Goal: Task Accomplishment & Management: Use online tool/utility

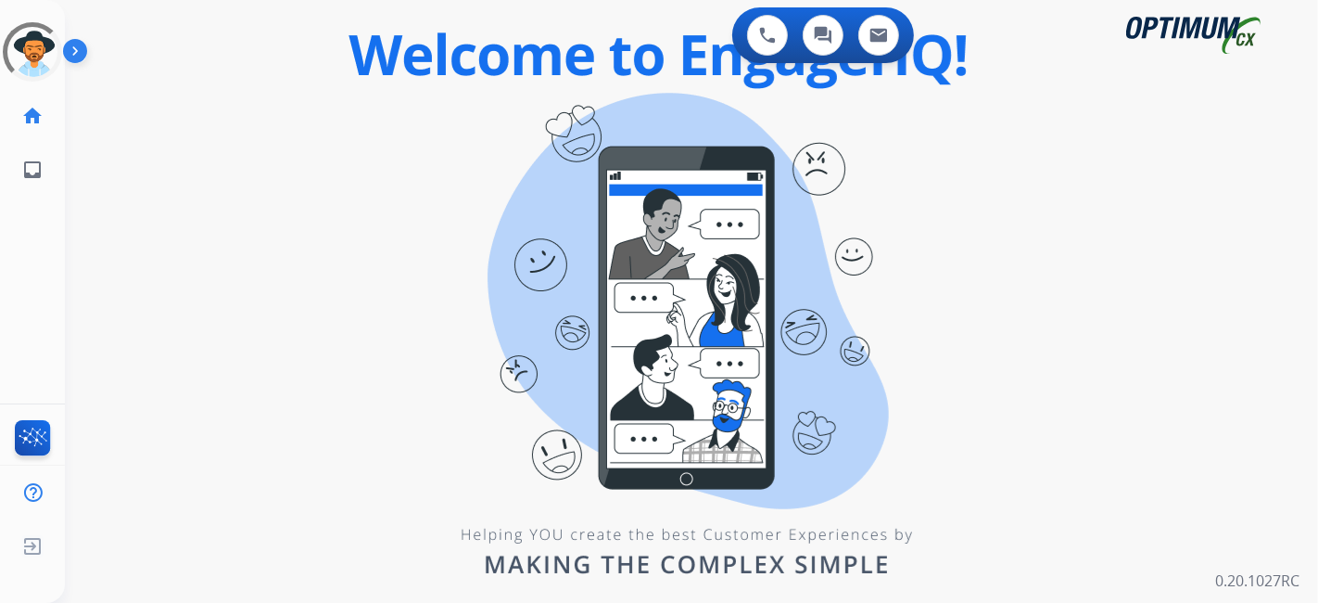
click at [516, 183] on div "0 Voice Interactions 0 Chat Interactions 0 Email Interactions swap_horiz Break …" at bounding box center [691, 301] width 1253 height 603
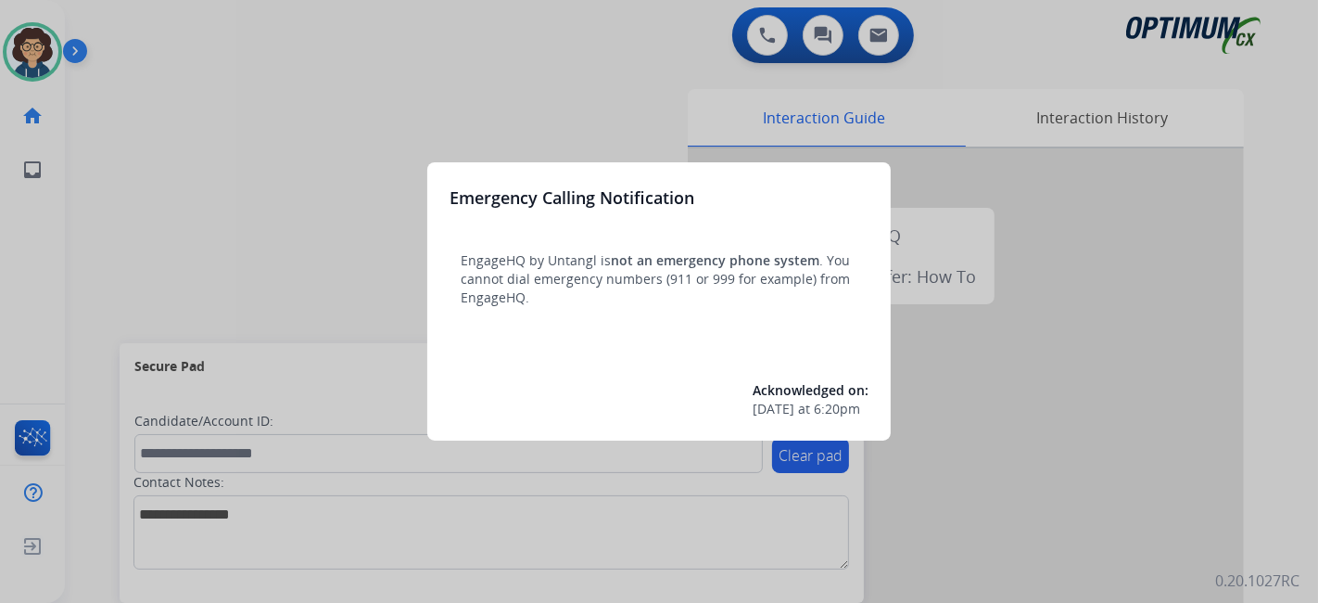
click at [187, 229] on div at bounding box center [659, 301] width 1318 height 603
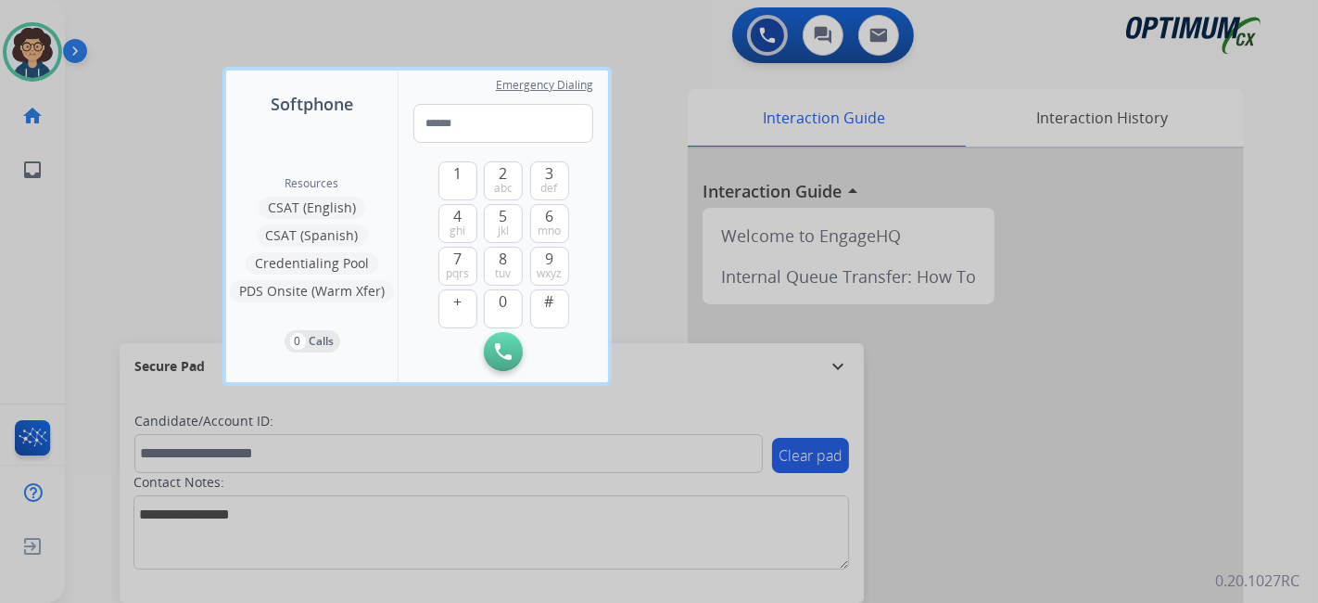
click at [144, 233] on div at bounding box center [659, 301] width 1318 height 603
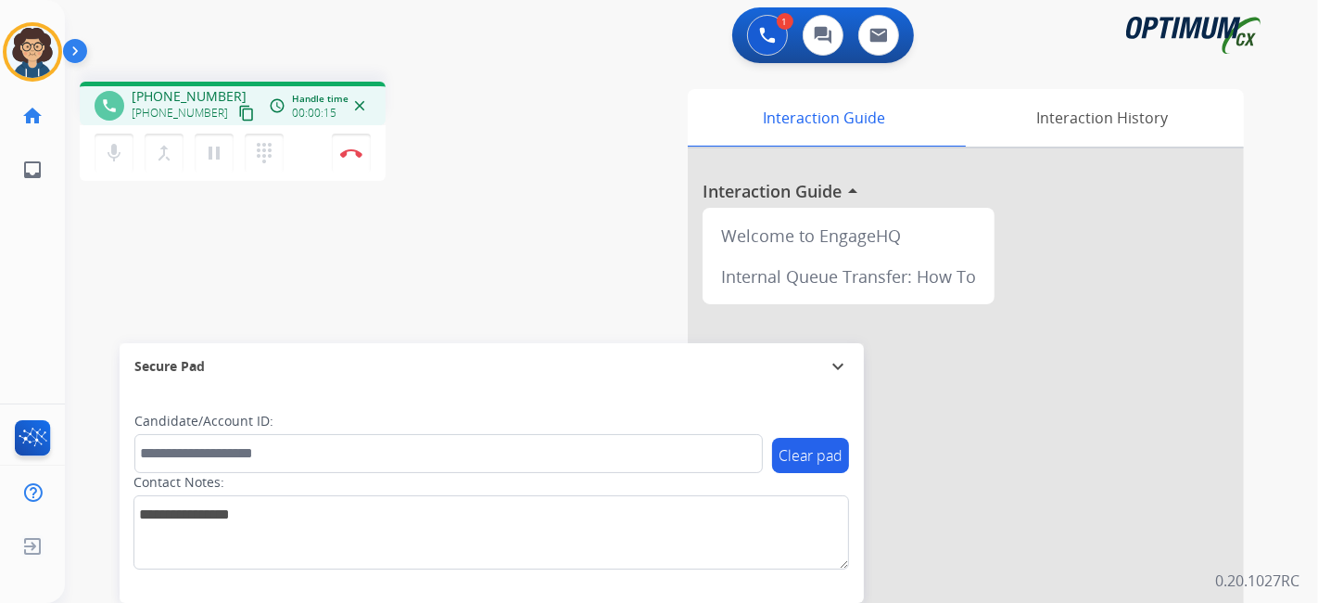
click at [238, 114] on mat-icon "content_copy" at bounding box center [246, 113] width 17 height 17
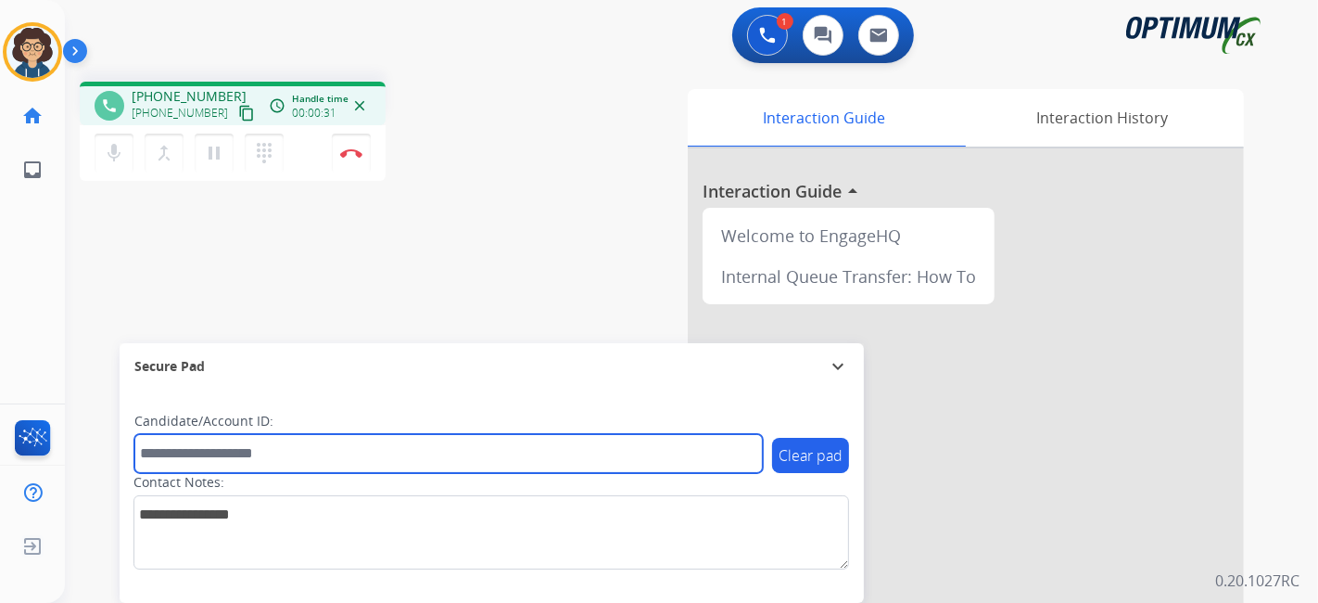
click at [277, 464] on input "text" at bounding box center [448, 453] width 628 height 39
paste input "*******"
type input "*******"
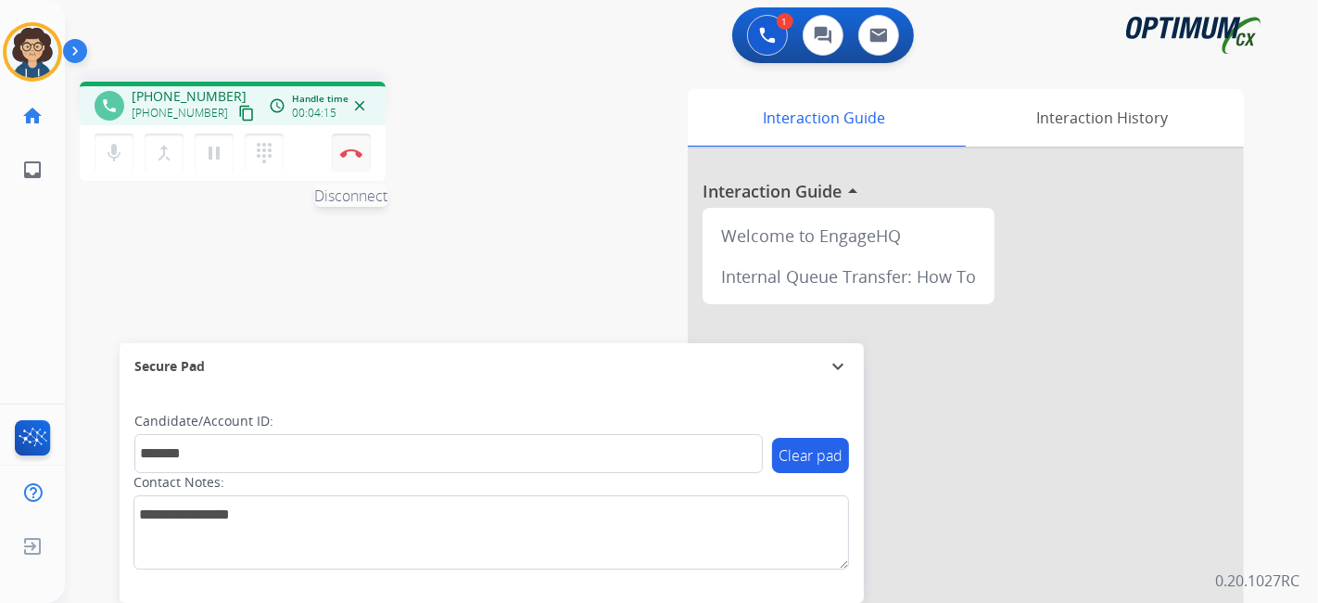
click at [360, 164] on button "Disconnect" at bounding box center [351, 152] width 39 height 39
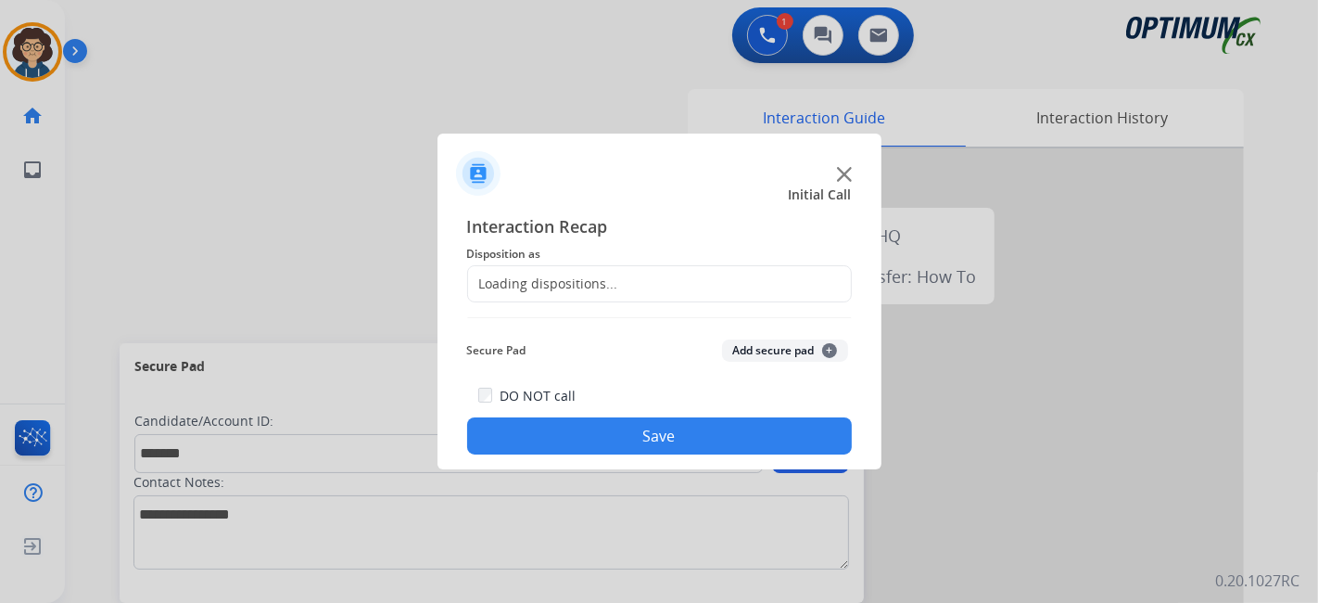
click at [589, 269] on div "Loading dispositions..." at bounding box center [659, 283] width 385 height 37
click at [589, 288] on div "Loading dispositions..." at bounding box center [543, 283] width 150 height 19
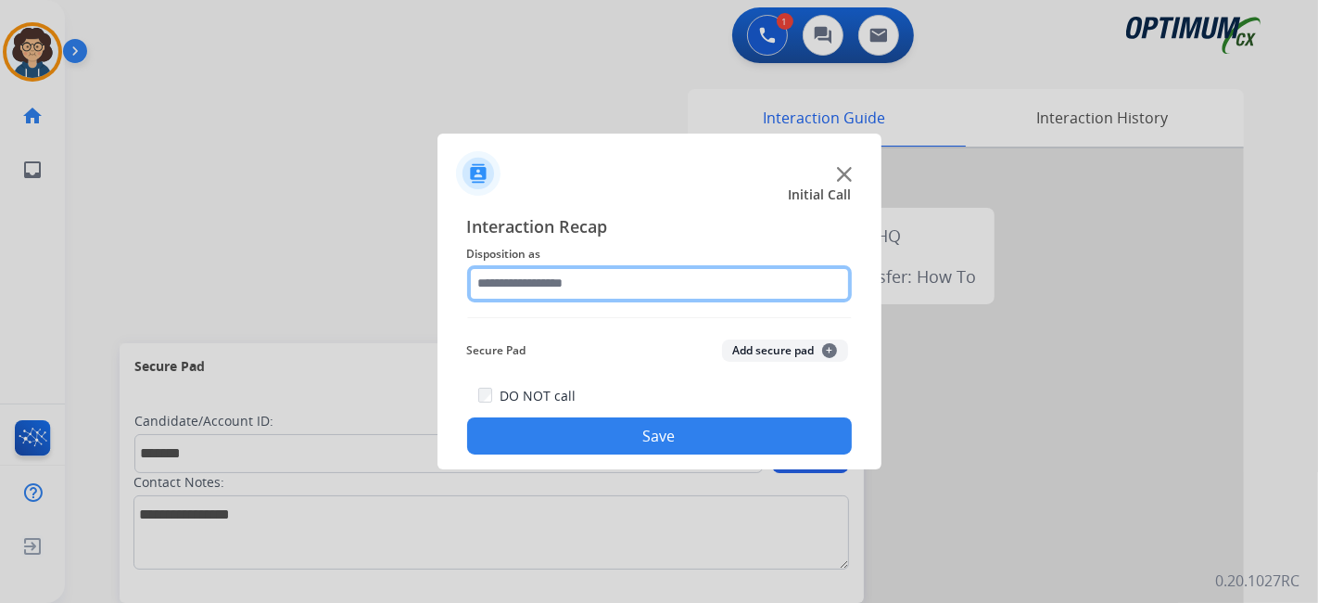
click at [589, 288] on input "text" at bounding box center [659, 283] width 385 height 37
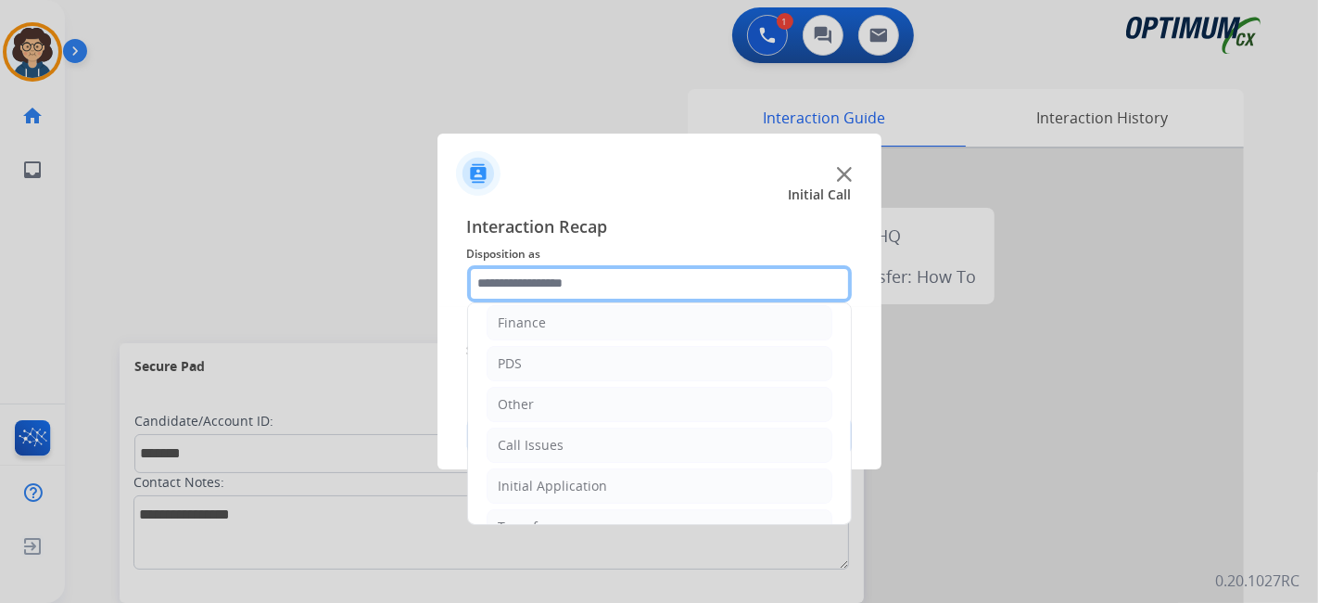
scroll to position [121, 0]
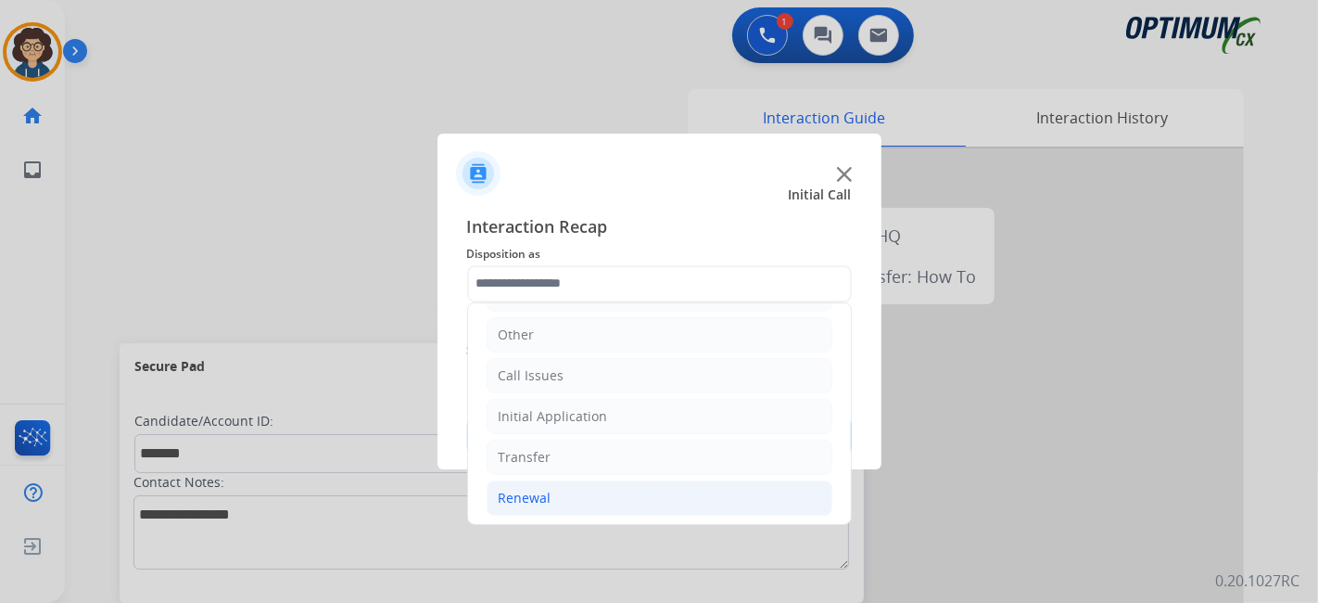
click at [596, 480] on li "Renewal" at bounding box center [660, 497] width 346 height 35
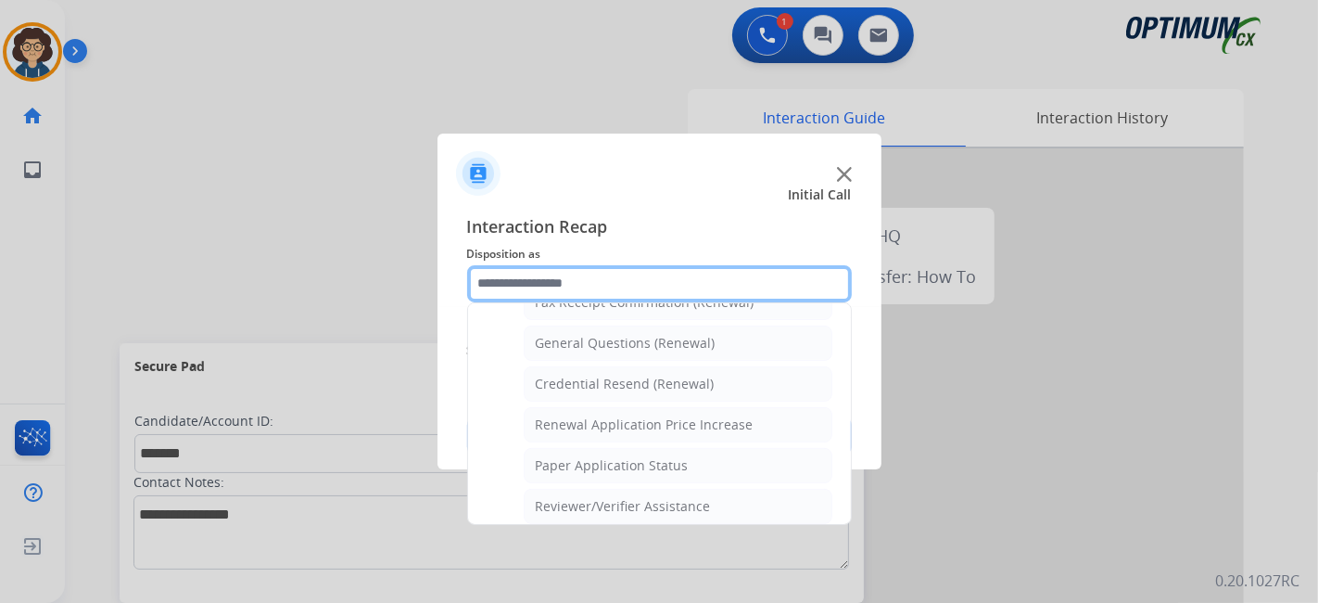
scroll to position [561, 0]
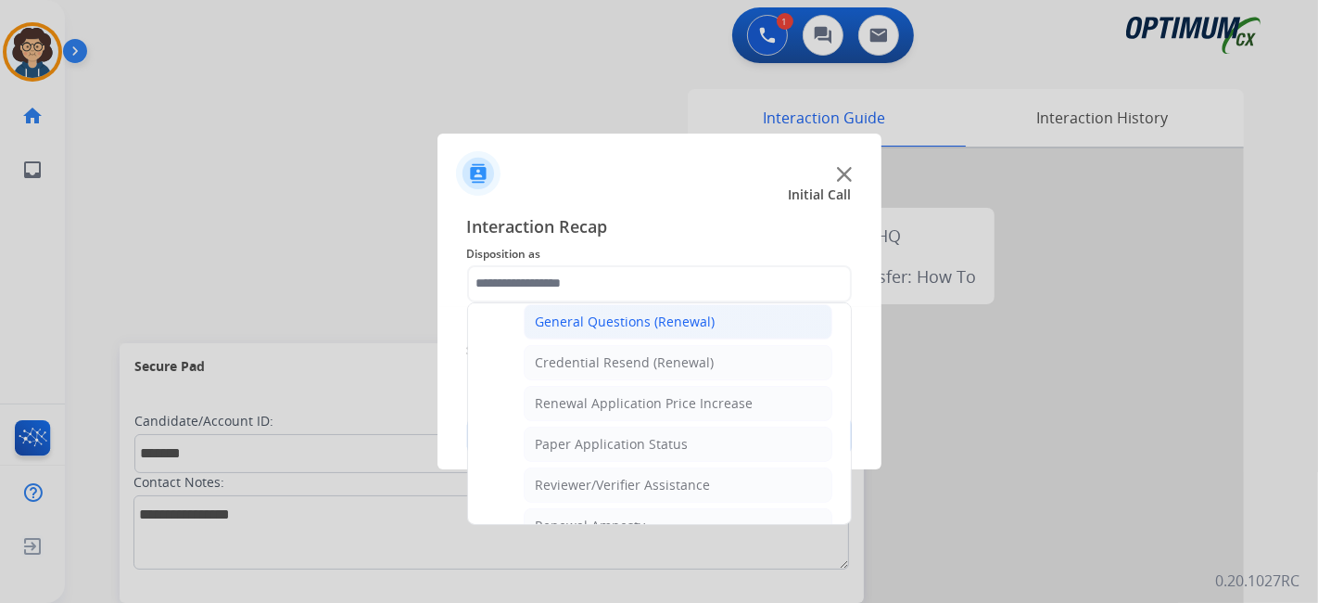
click at [779, 317] on li "General Questions (Renewal)" at bounding box center [678, 321] width 309 height 35
type input "**********"
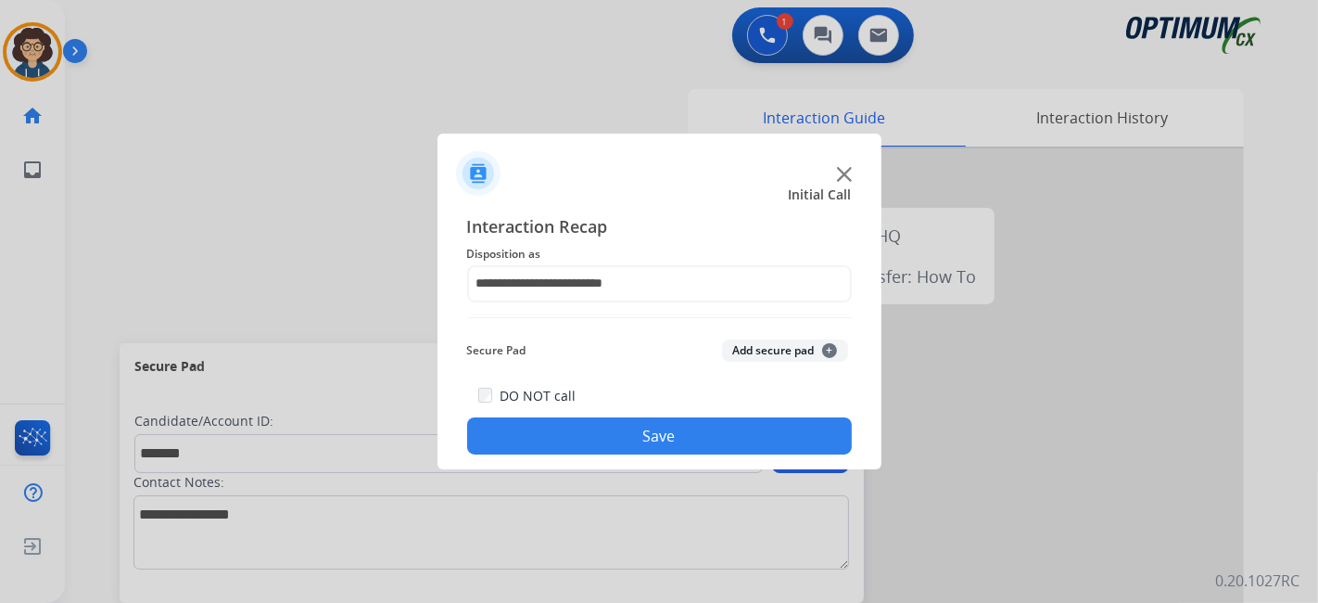
click at [779, 348] on button "Add secure pad +" at bounding box center [785, 350] width 126 height 22
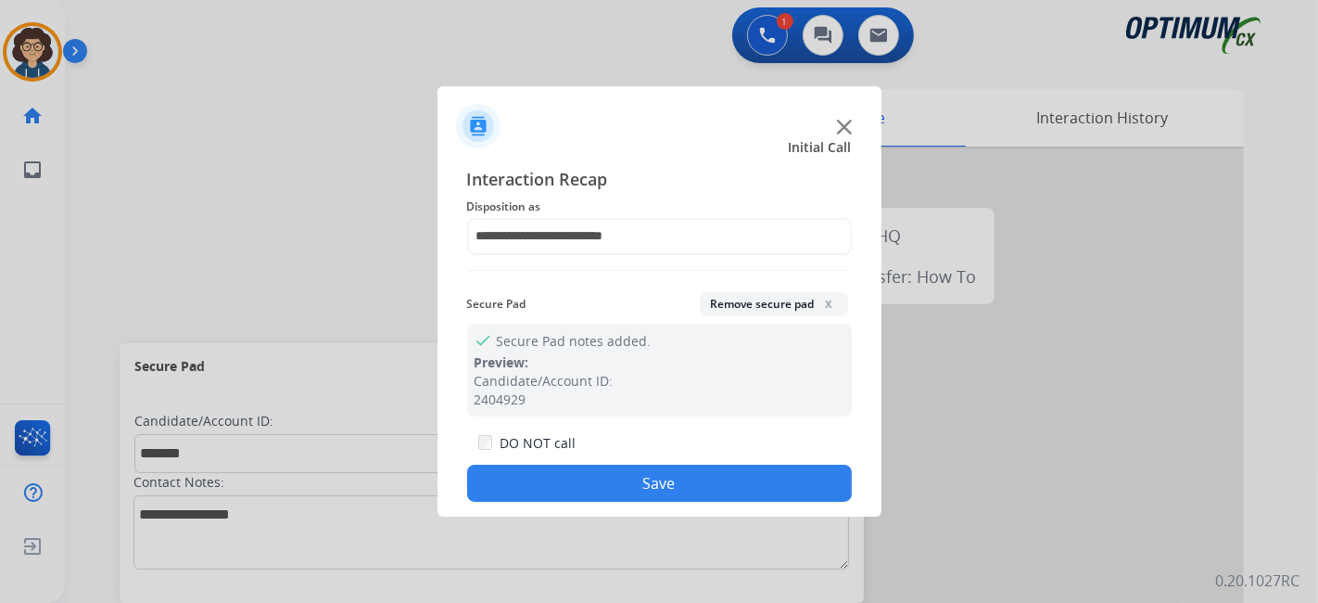
drag, startPoint x: 719, startPoint y: 493, endPoint x: 530, endPoint y: 127, distance: 412.1
click at [717, 493] on button "Save" at bounding box center [659, 482] width 385 height 37
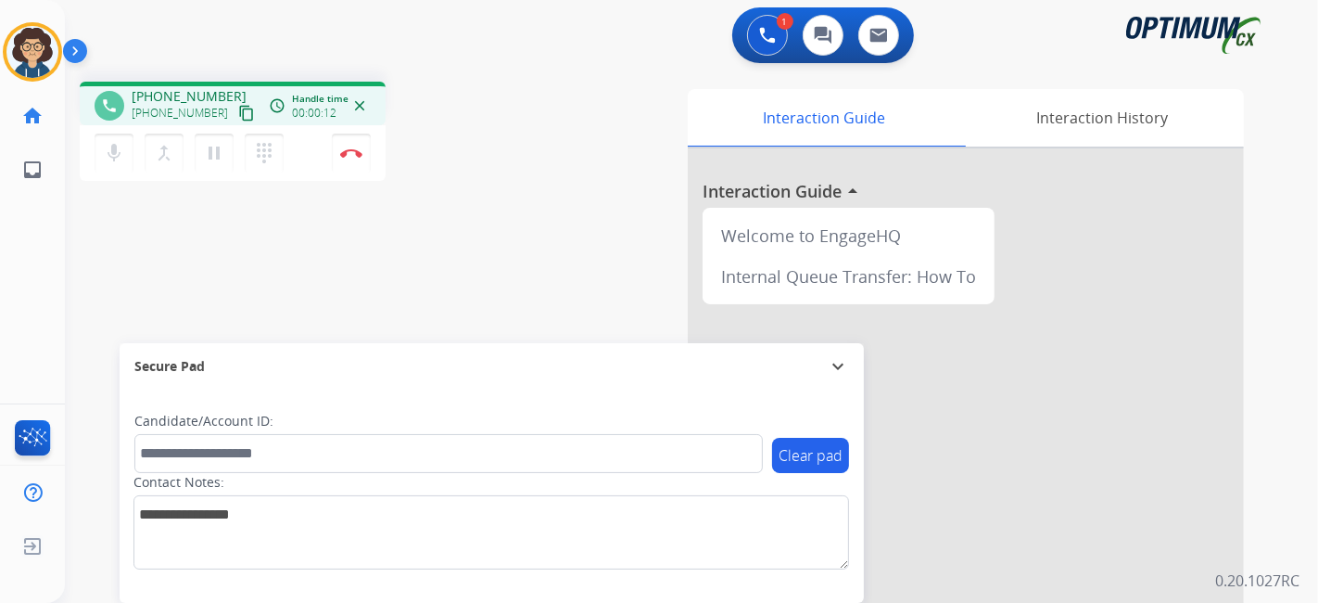
click at [238, 116] on mat-icon "content_copy" at bounding box center [246, 113] width 17 height 17
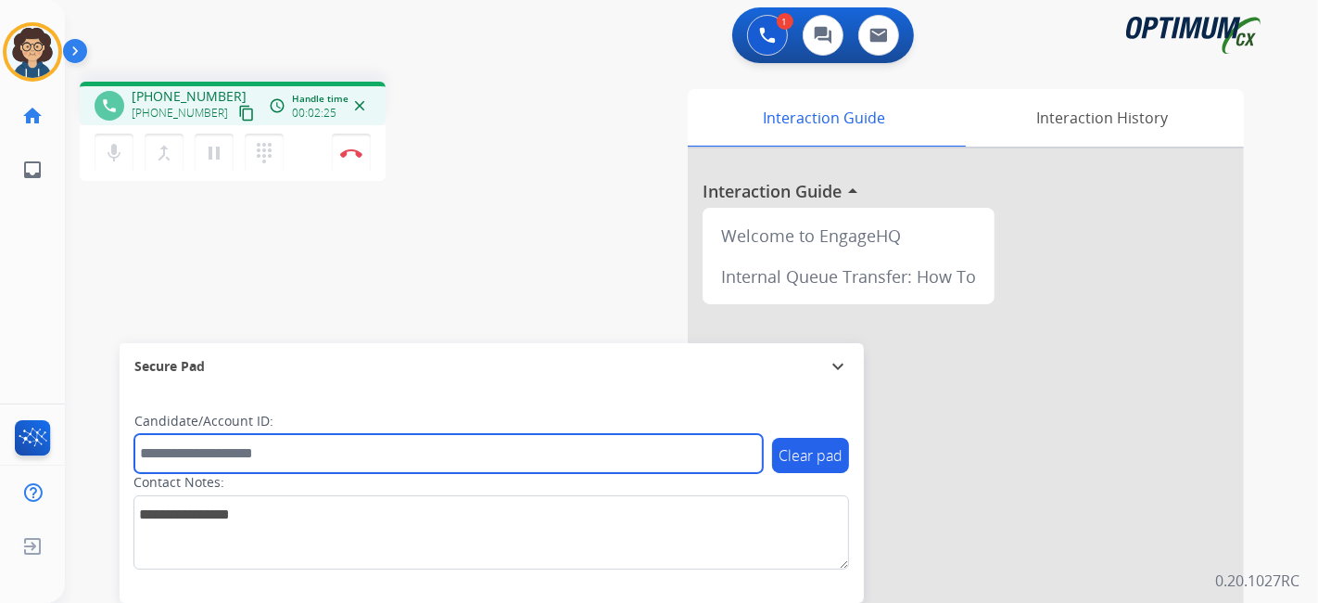
click at [283, 461] on input "text" at bounding box center [448, 453] width 628 height 39
paste input "*******"
type input "*******"
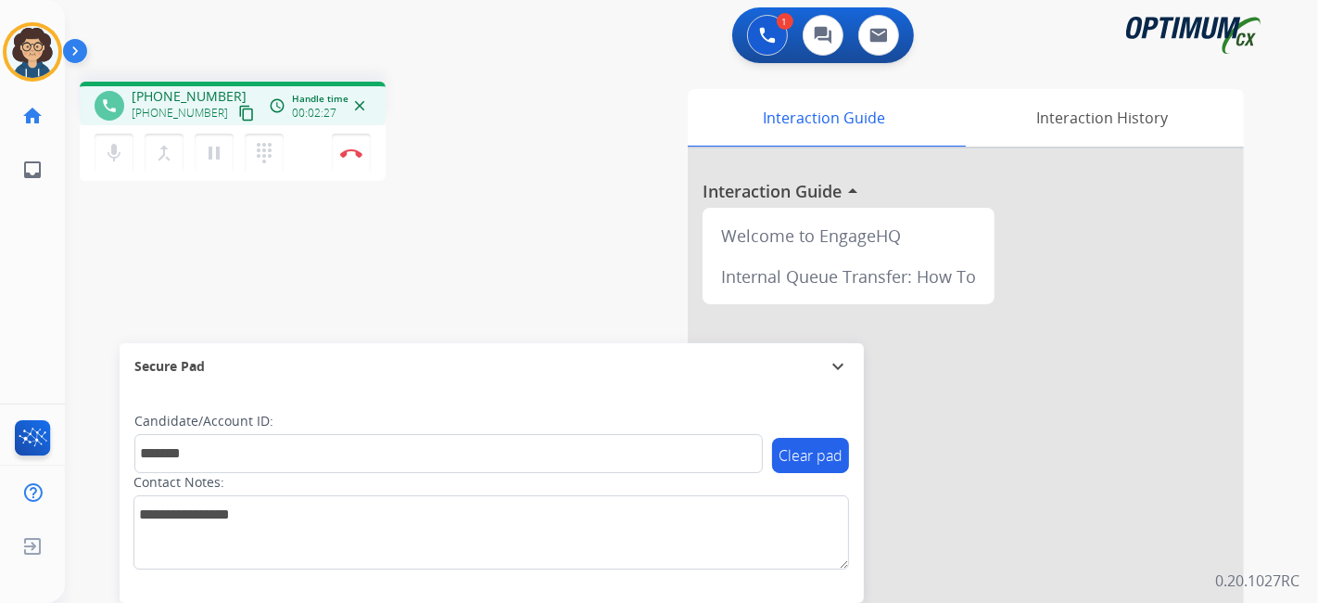
click at [498, 322] on div "phone [PHONE_NUMBER] [PHONE_NUMBER] content_copy access_time Call metrics Queue…" at bounding box center [669, 453] width 1209 height 773
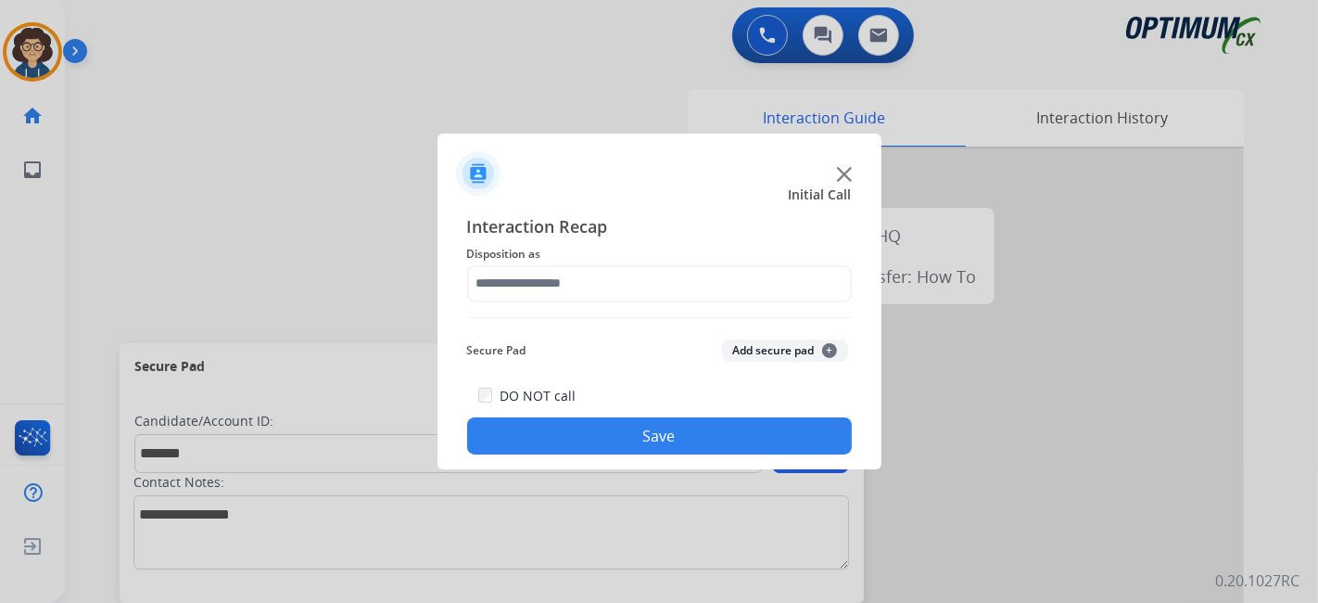
drag, startPoint x: 366, startPoint y: 155, endPoint x: 397, endPoint y: 156, distance: 30.6
click at [369, 153] on div at bounding box center [659, 301] width 1318 height 603
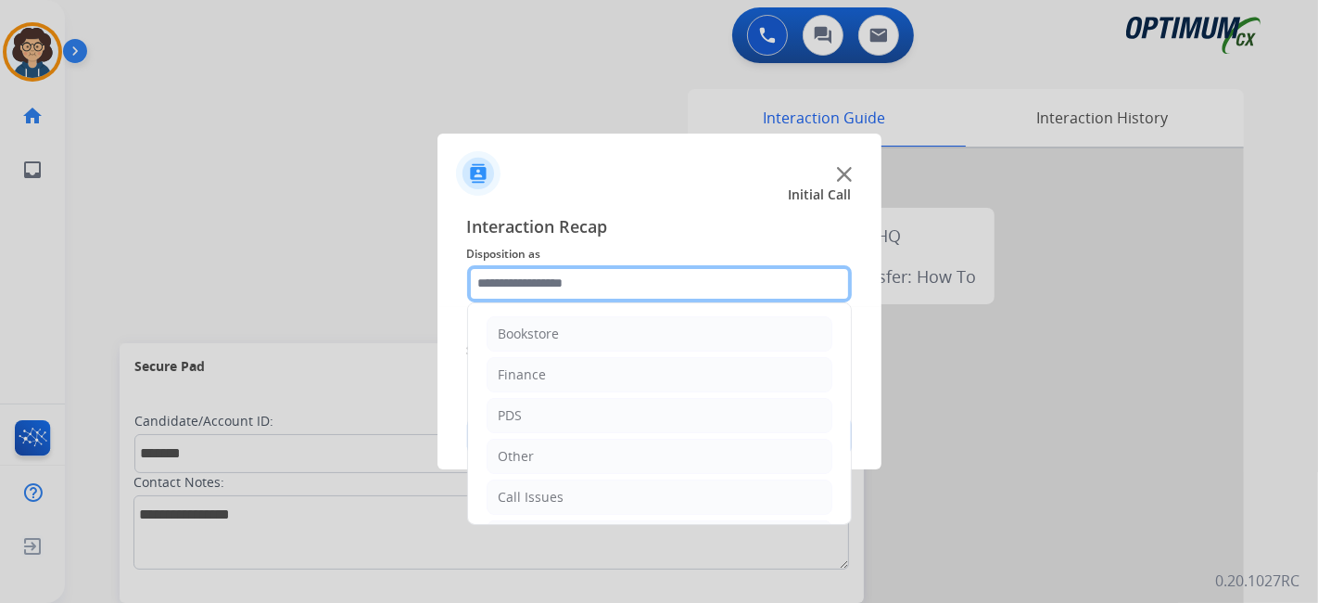
click at [623, 276] on input "text" at bounding box center [659, 283] width 385 height 37
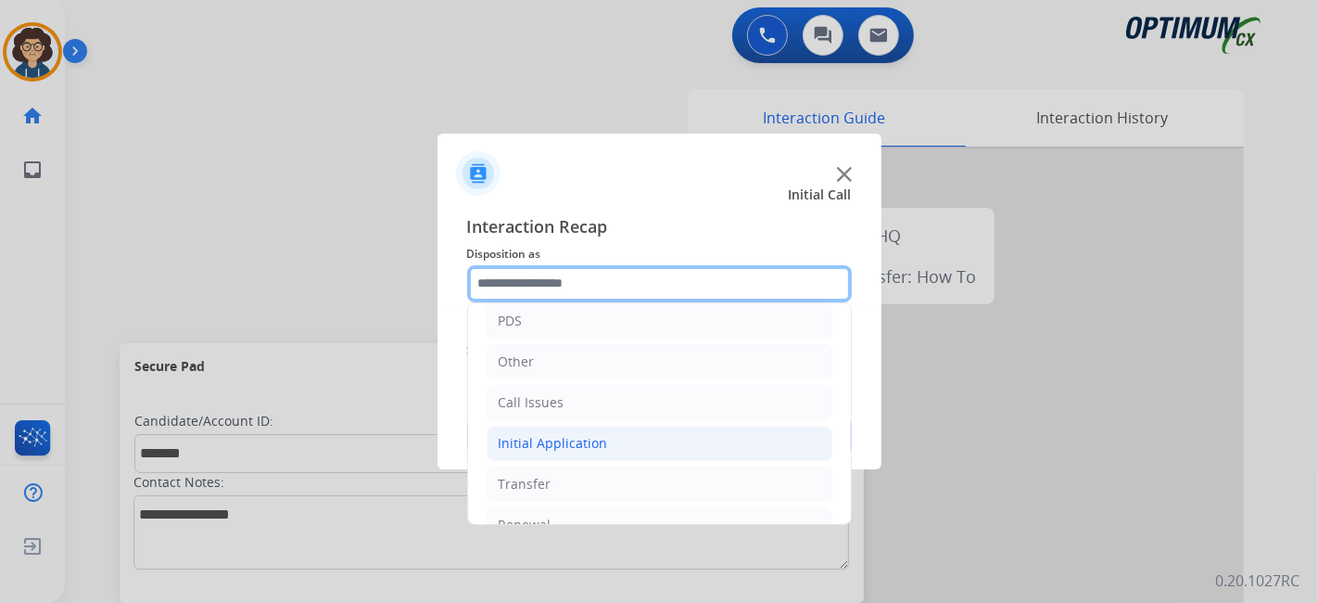
scroll to position [121, 0]
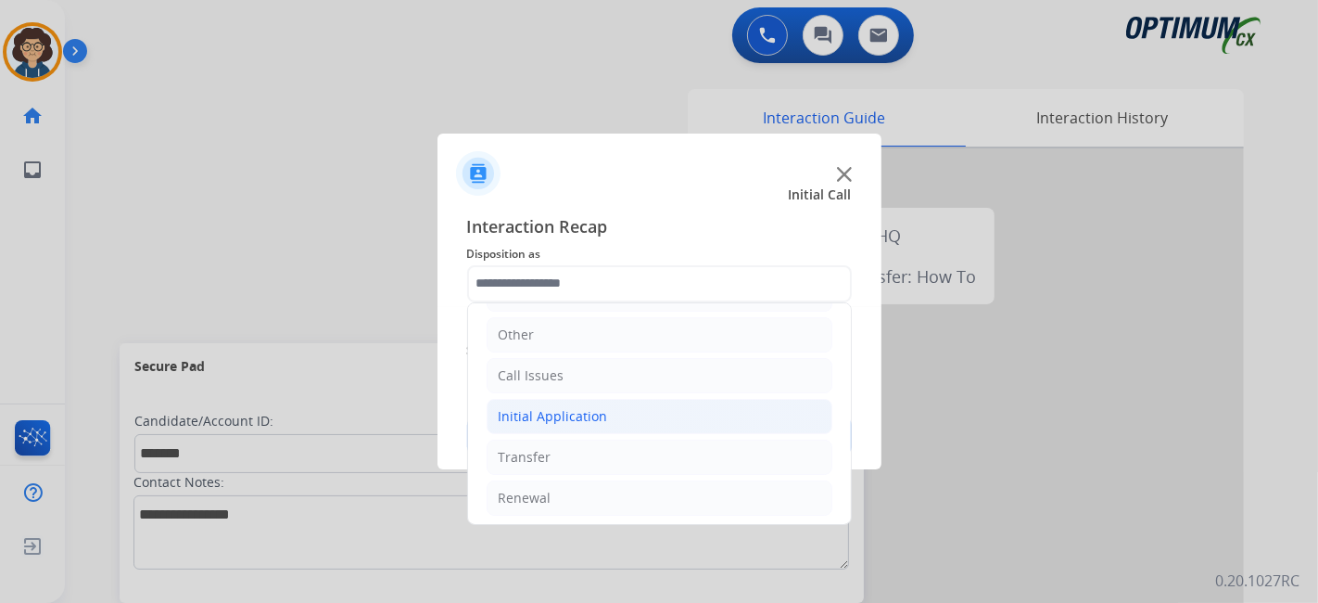
drag, startPoint x: 569, startPoint y: 420, endPoint x: 703, endPoint y: 414, distance: 133.6
click at [575, 420] on div "Initial Application" at bounding box center [553, 416] width 109 height 19
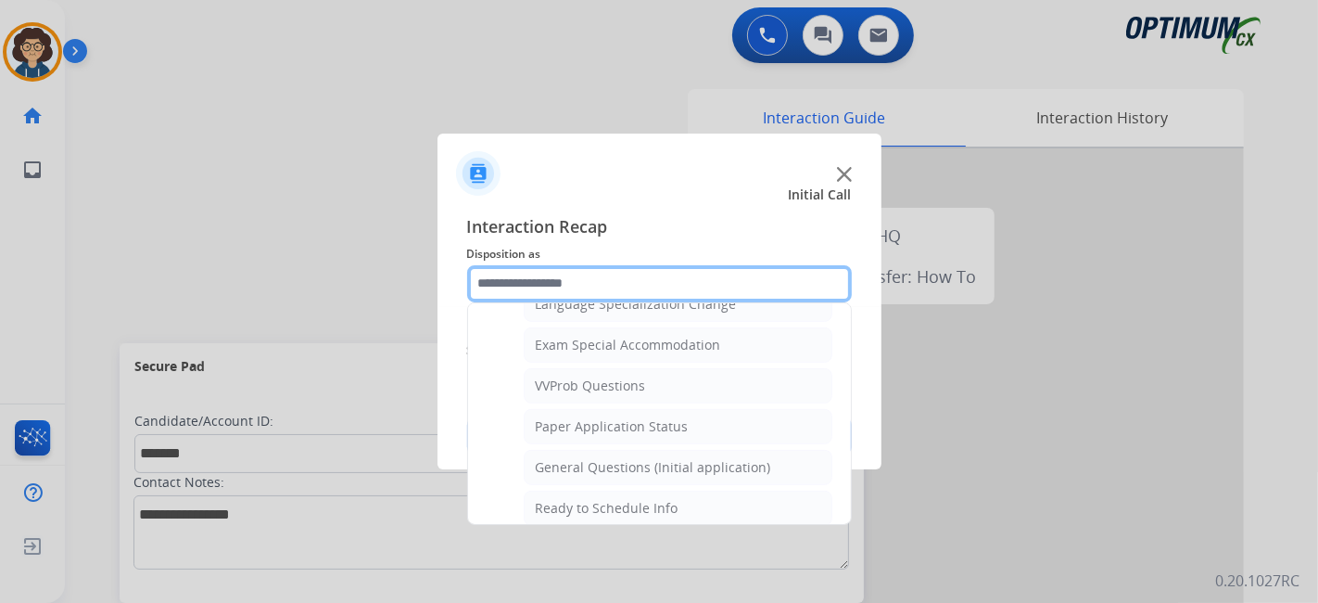
scroll to position [966, 0]
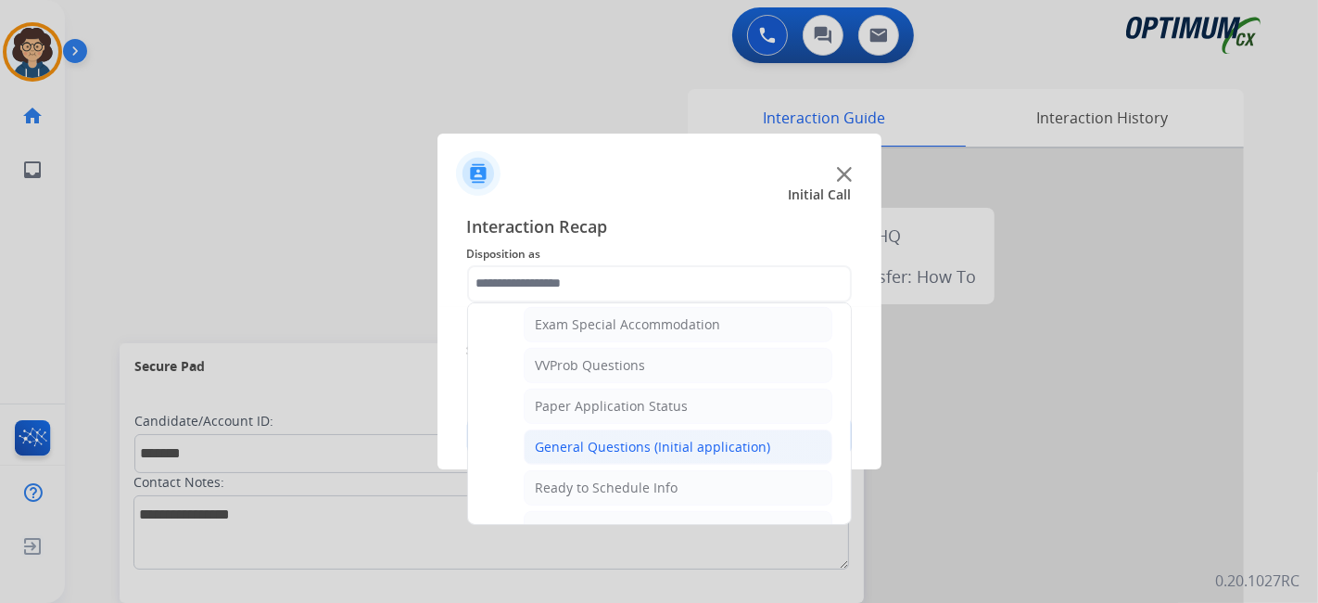
click at [748, 438] on div "General Questions (Initial application)" at bounding box center [653, 447] width 235 height 19
type input "**********"
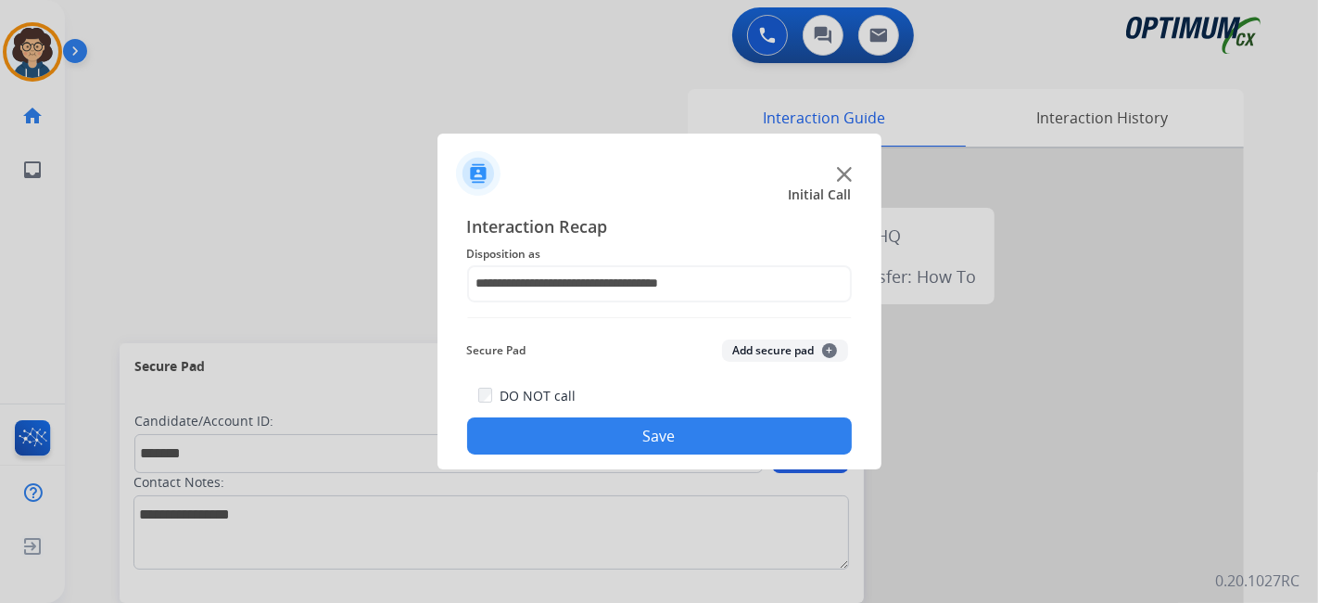
click at [779, 343] on button "Add secure pad +" at bounding box center [785, 350] width 126 height 22
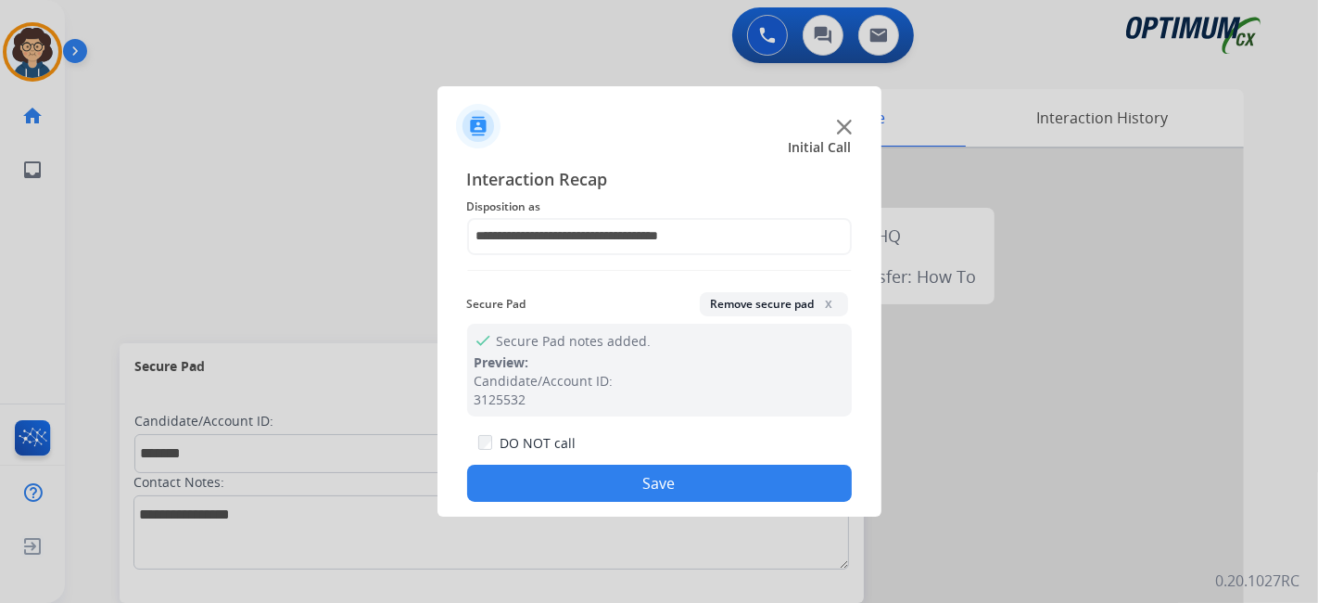
click at [687, 480] on button "Save" at bounding box center [659, 482] width 385 height 37
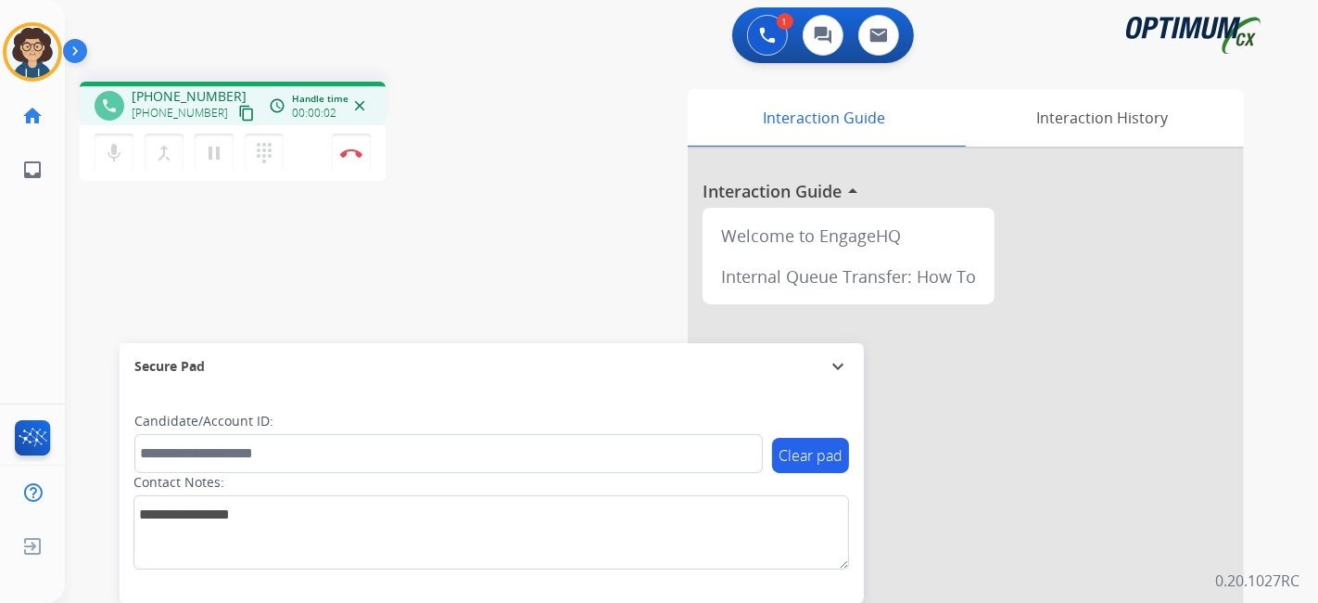
click at [238, 115] on mat-icon "content_copy" at bounding box center [246, 113] width 17 height 17
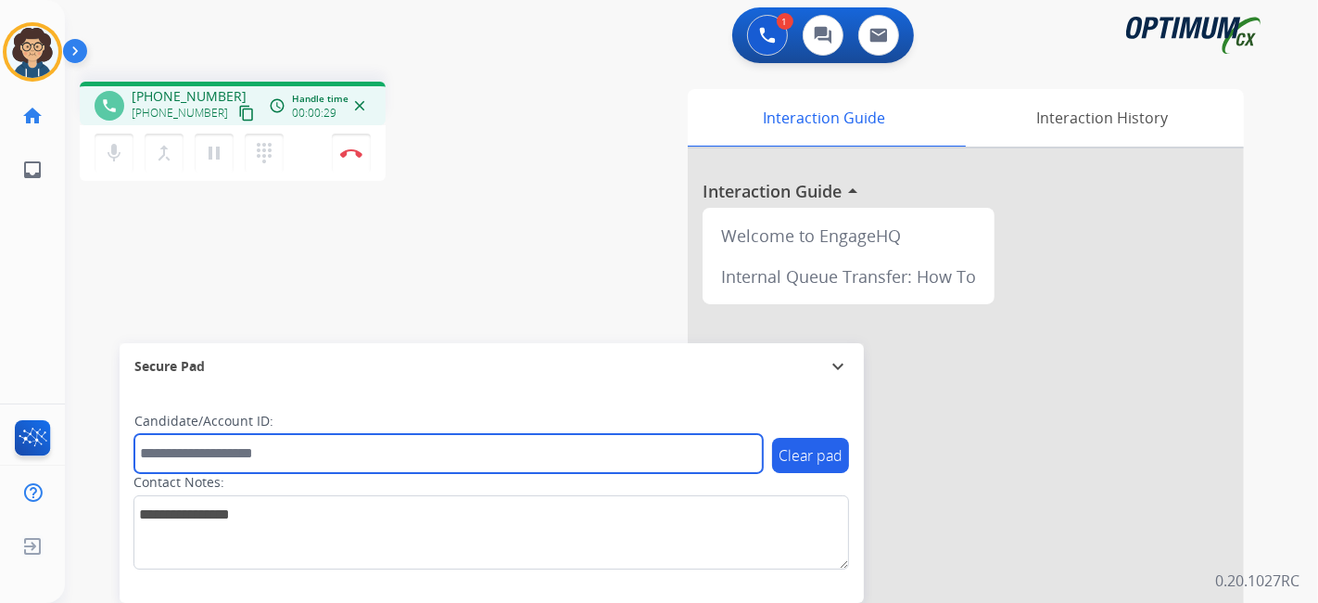
click at [254, 464] on input "text" at bounding box center [448, 453] width 628 height 39
paste input "*******"
type input "*******"
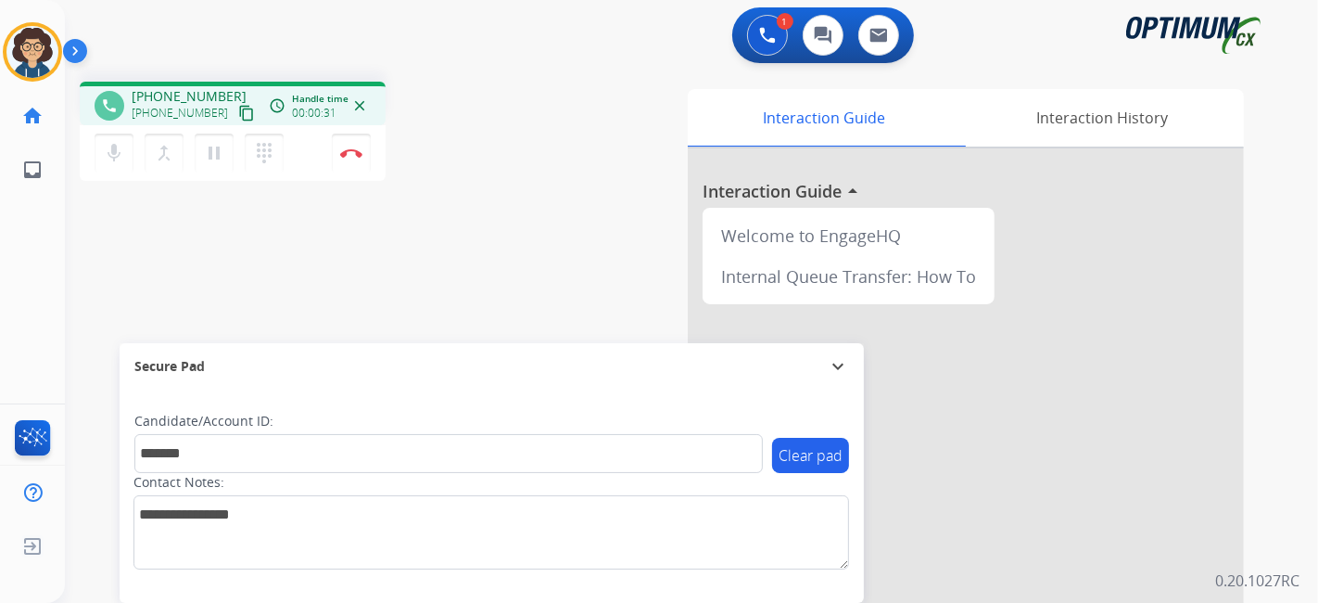
click at [407, 263] on div "phone [PHONE_NUMBER] [PHONE_NUMBER] content_copy access_time Call metrics Queue…" at bounding box center [669, 453] width 1209 height 773
click at [604, 215] on div "Interaction Guide Interaction History Interaction Guide arrow_drop_up Welcome t…" at bounding box center [898, 464] width 691 height 751
click at [357, 274] on div "phone [PHONE_NUMBER] [PHONE_NUMBER] content_copy access_time Call metrics Queue…" at bounding box center [669, 453] width 1209 height 773
click at [362, 164] on button "Disconnect" at bounding box center [351, 152] width 39 height 39
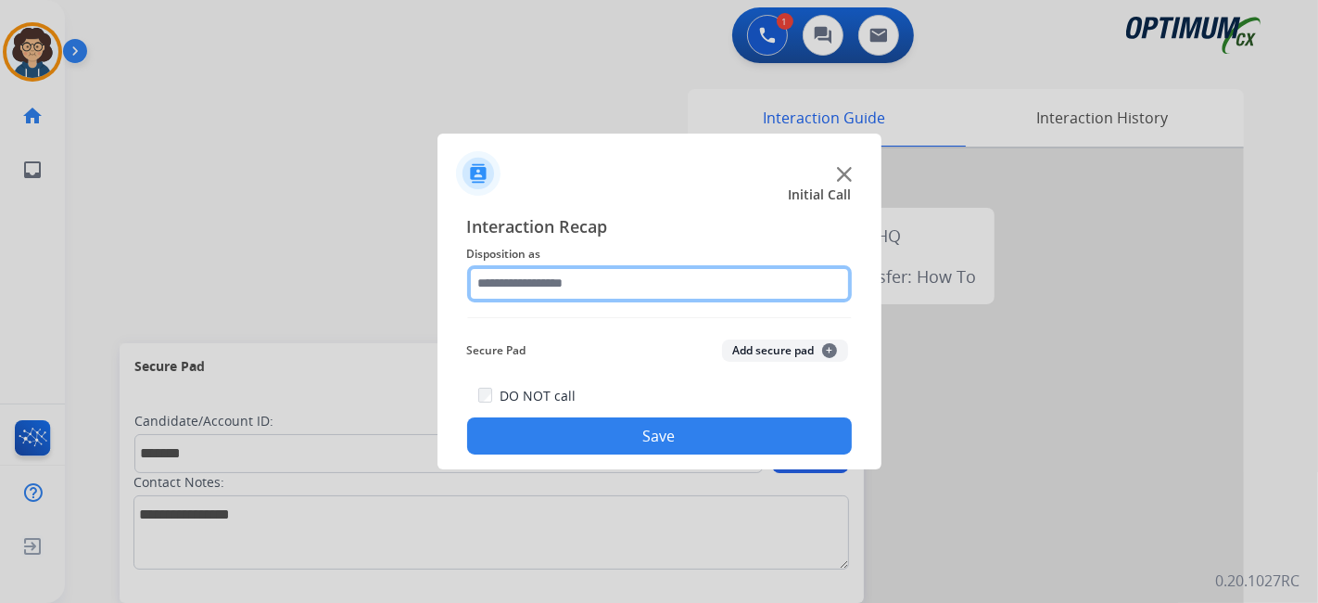
click at [701, 283] on input "text" at bounding box center [659, 283] width 385 height 37
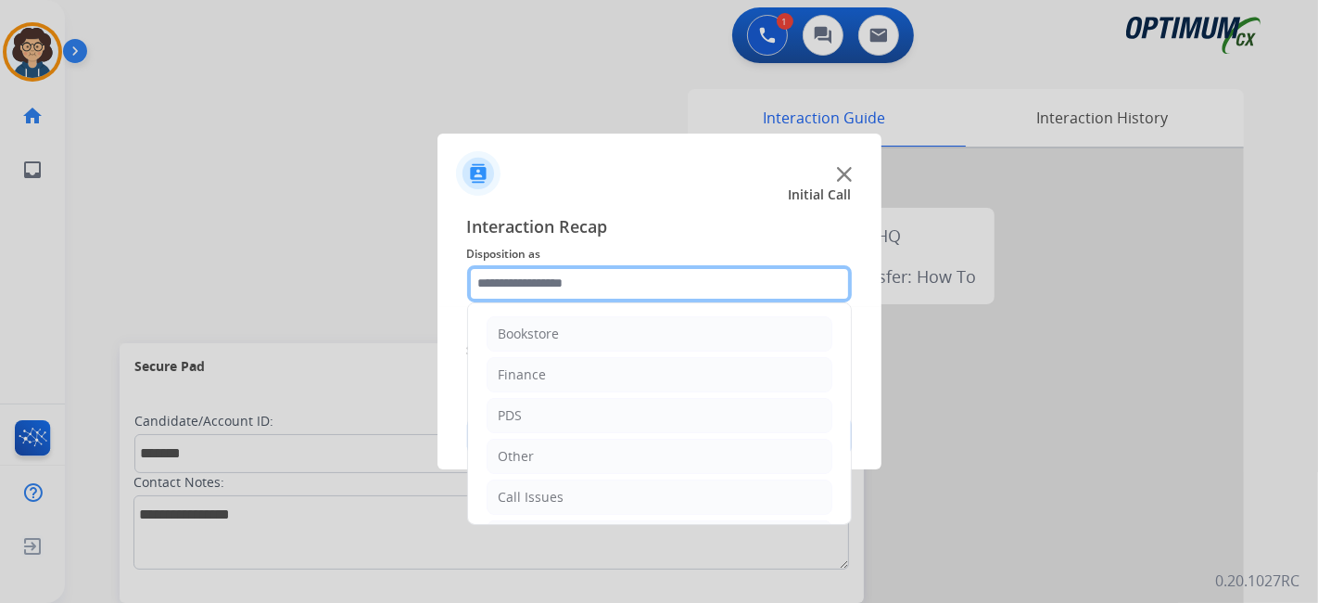
scroll to position [121, 0]
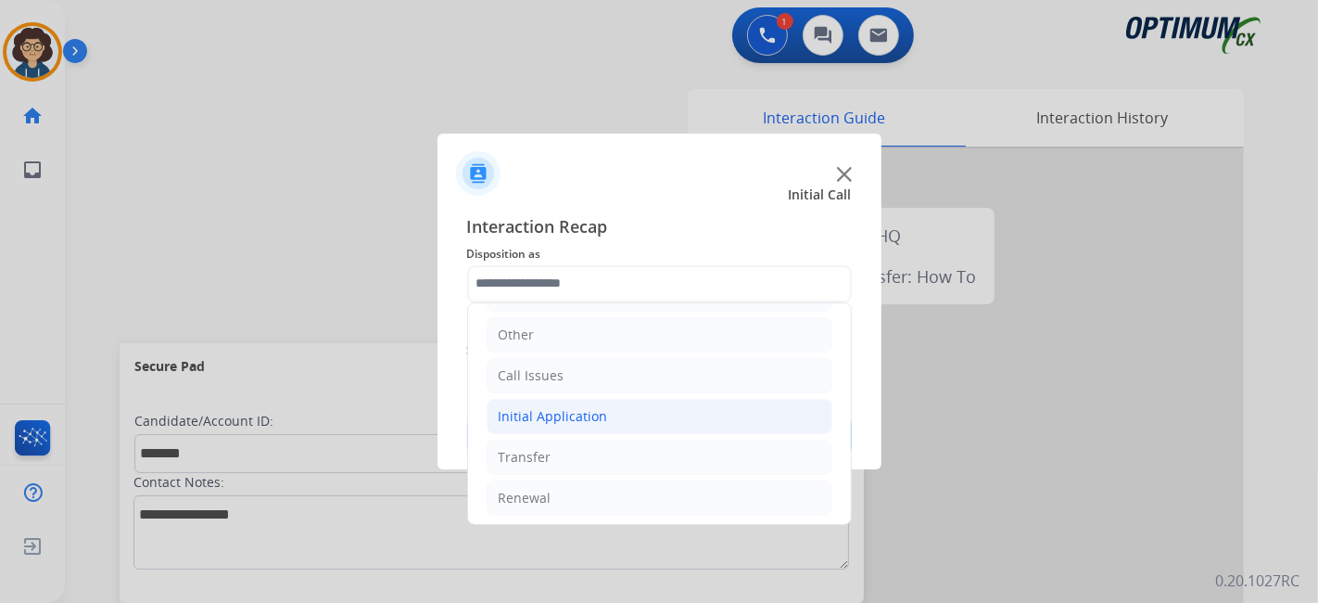
click at [717, 424] on li "Initial Application" at bounding box center [660, 416] width 346 height 35
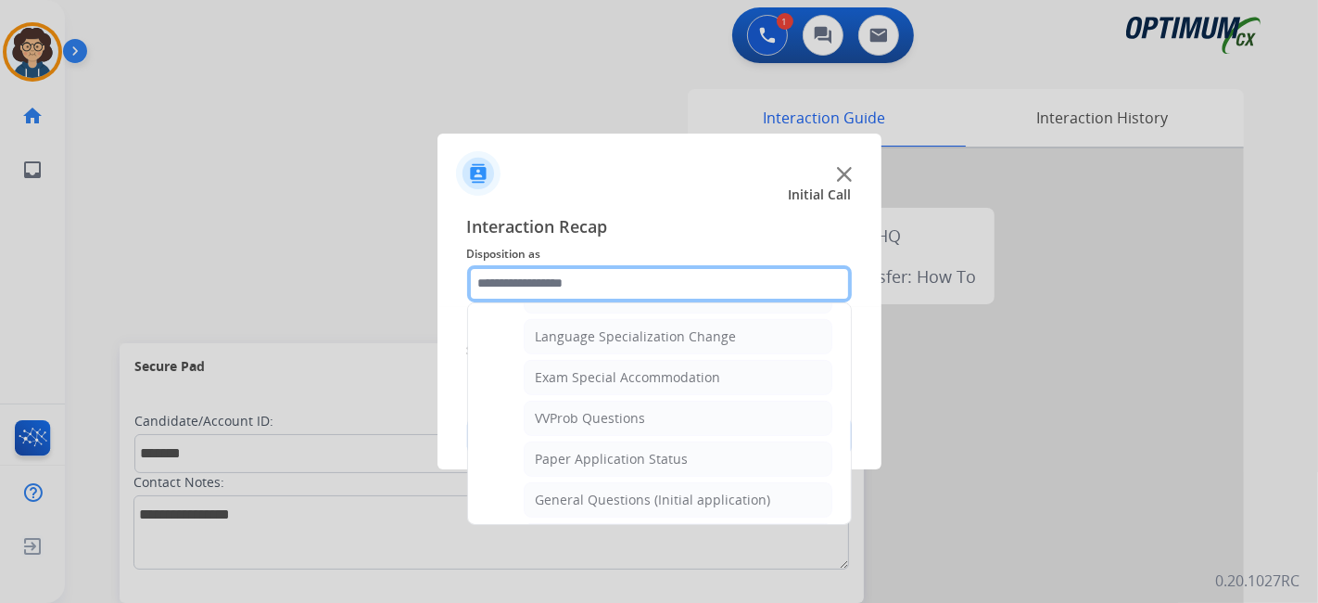
scroll to position [917, 0]
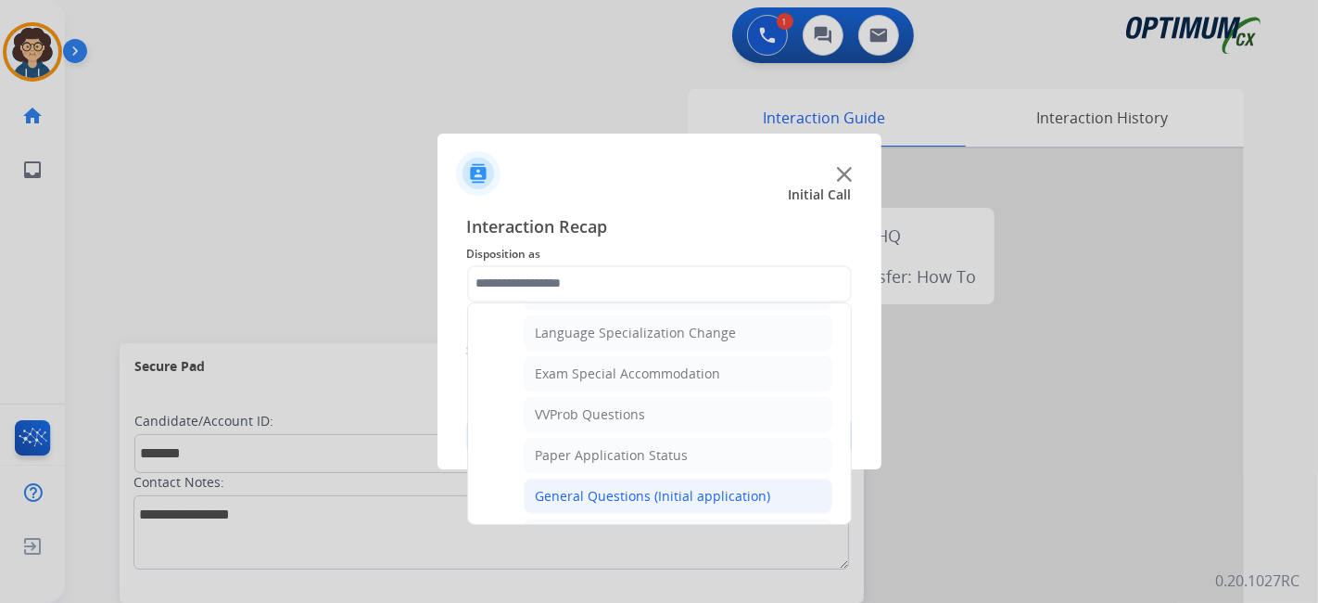
click at [743, 487] on div "General Questions (Initial application)" at bounding box center [653, 496] width 235 height 19
type input "**********"
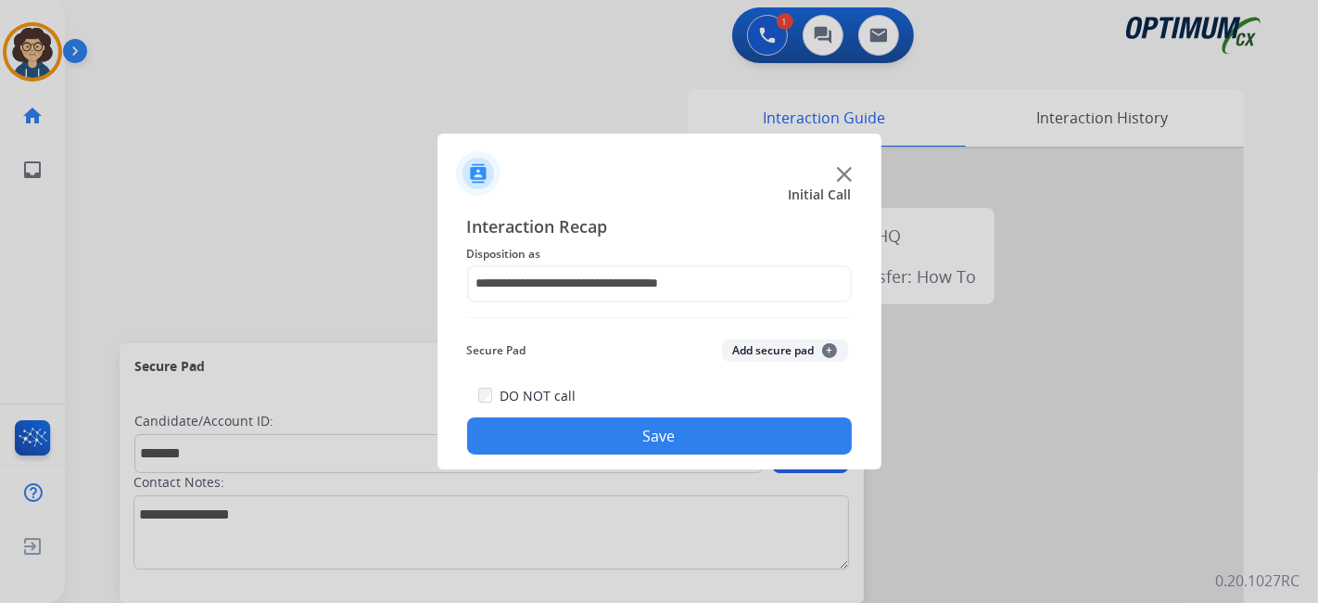
click at [772, 343] on button "Add secure pad +" at bounding box center [785, 350] width 126 height 22
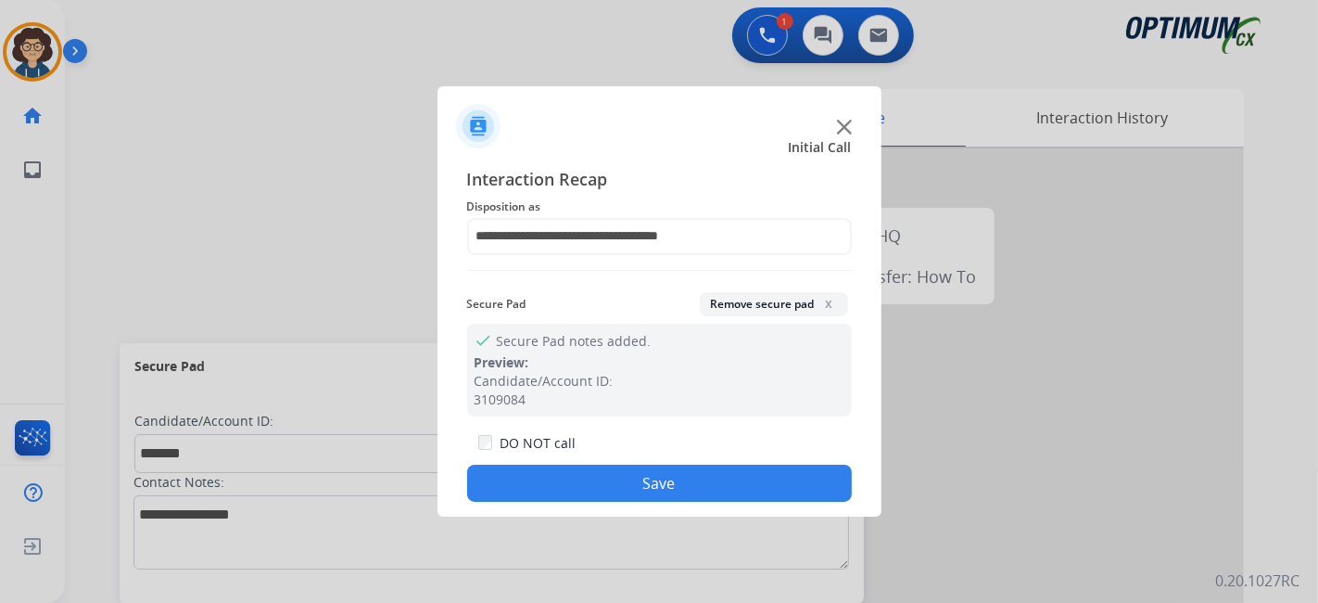
click at [663, 477] on button "Save" at bounding box center [659, 482] width 385 height 37
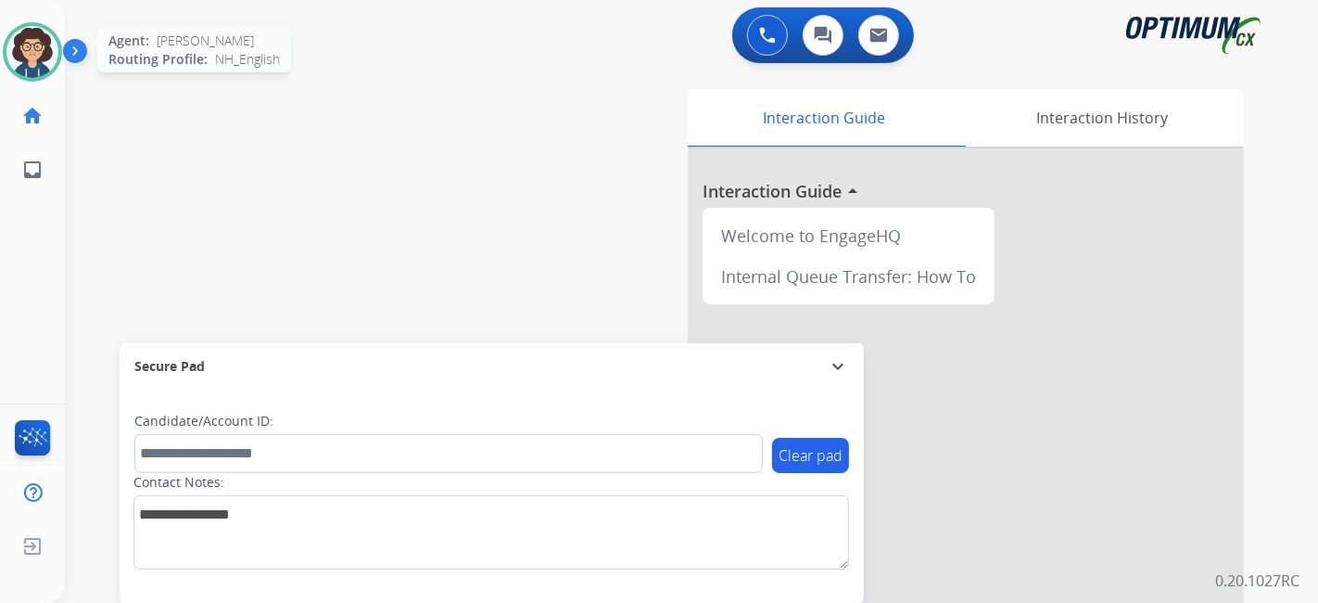
click at [37, 46] on img at bounding box center [32, 52] width 52 height 52
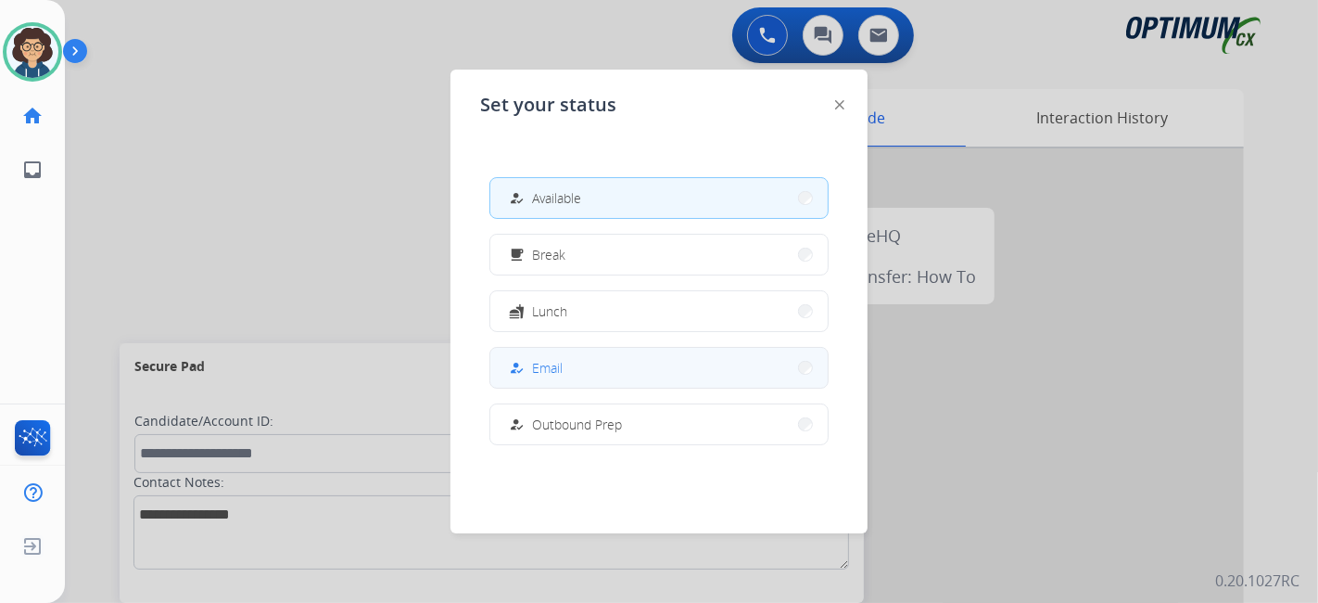
click at [634, 373] on button "how_to_reg Email" at bounding box center [658, 368] width 337 height 40
